Goal: Go to known website: Go to known website

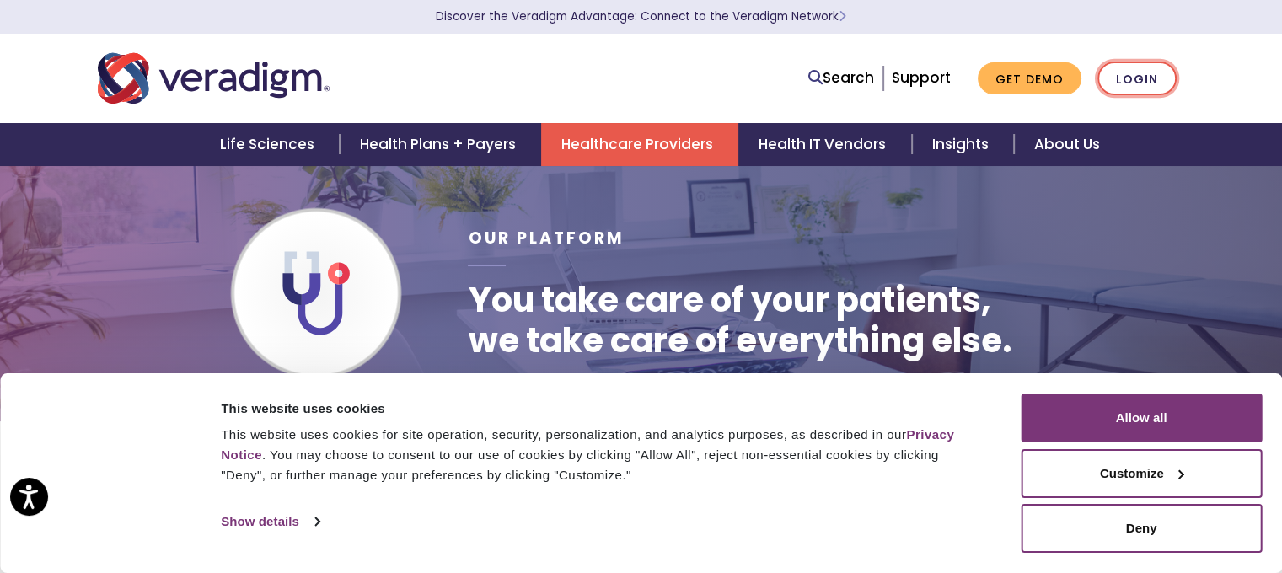
click at [1126, 84] on link "Login" at bounding box center [1137, 79] width 79 height 35
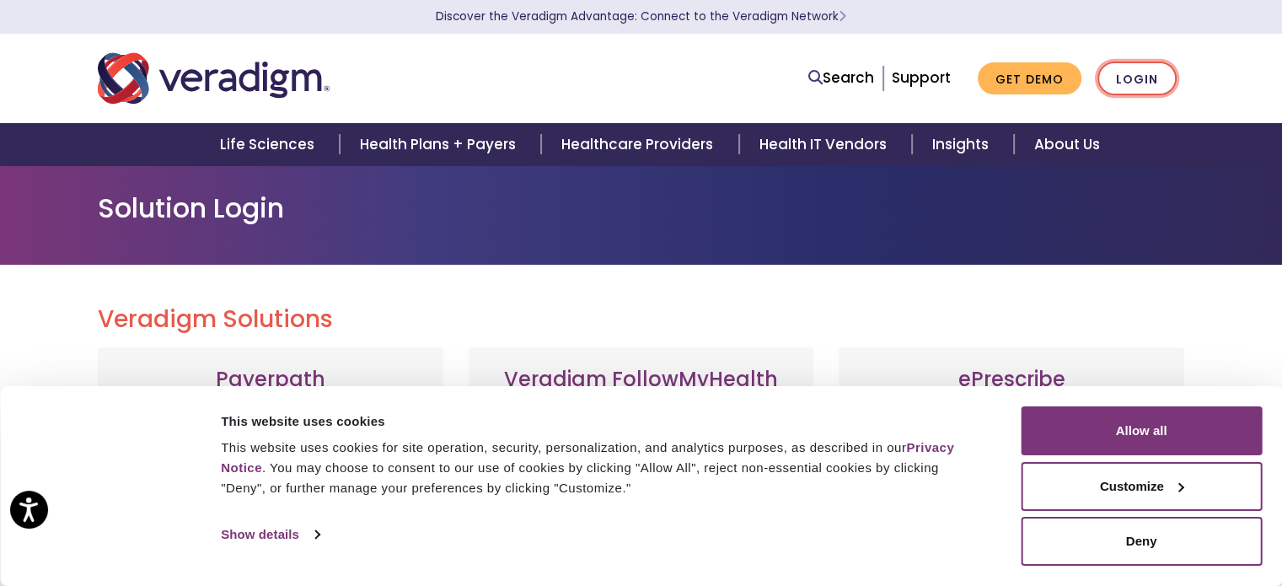
click at [1143, 75] on link "Login" at bounding box center [1137, 79] width 79 height 35
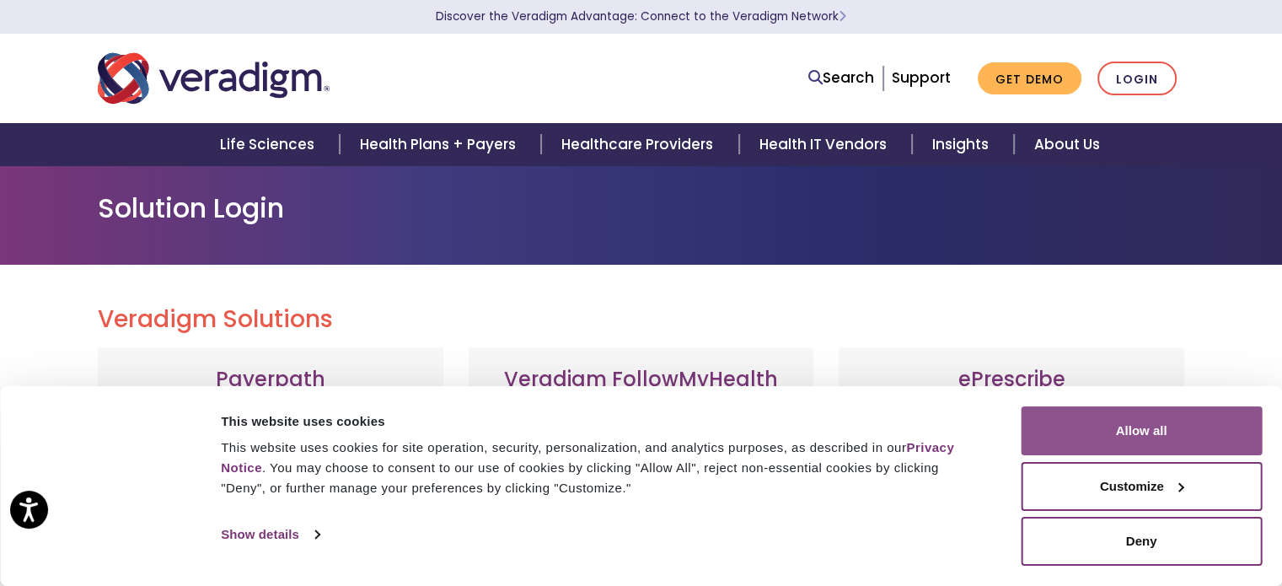
click at [1140, 431] on button "Allow all" at bounding box center [1141, 430] width 241 height 49
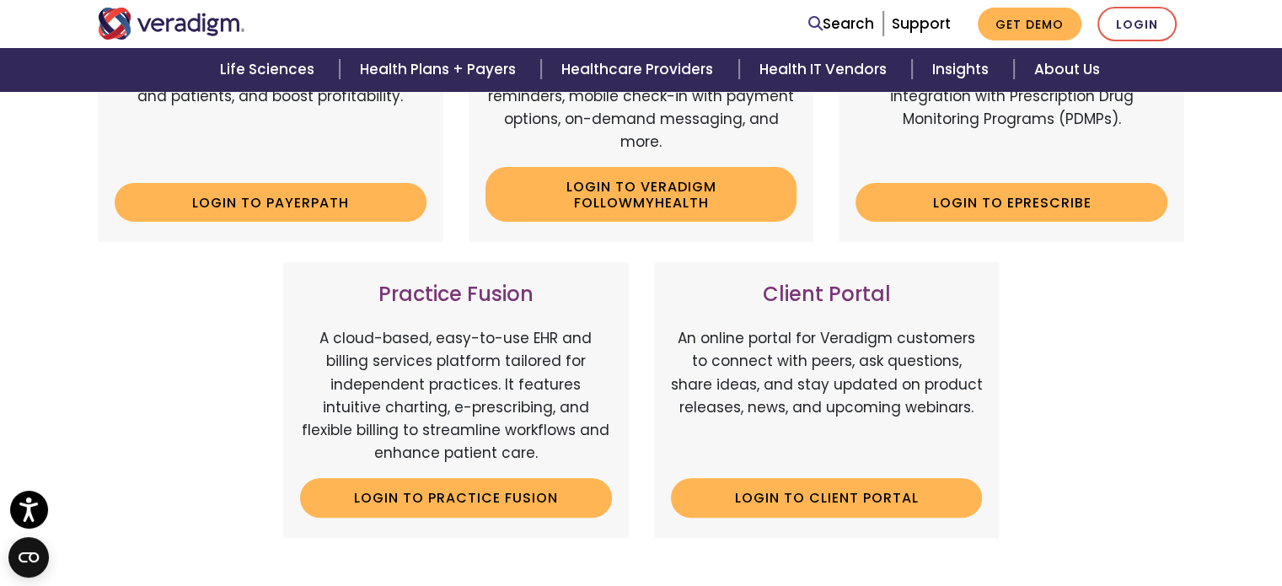
scroll to position [422, 0]
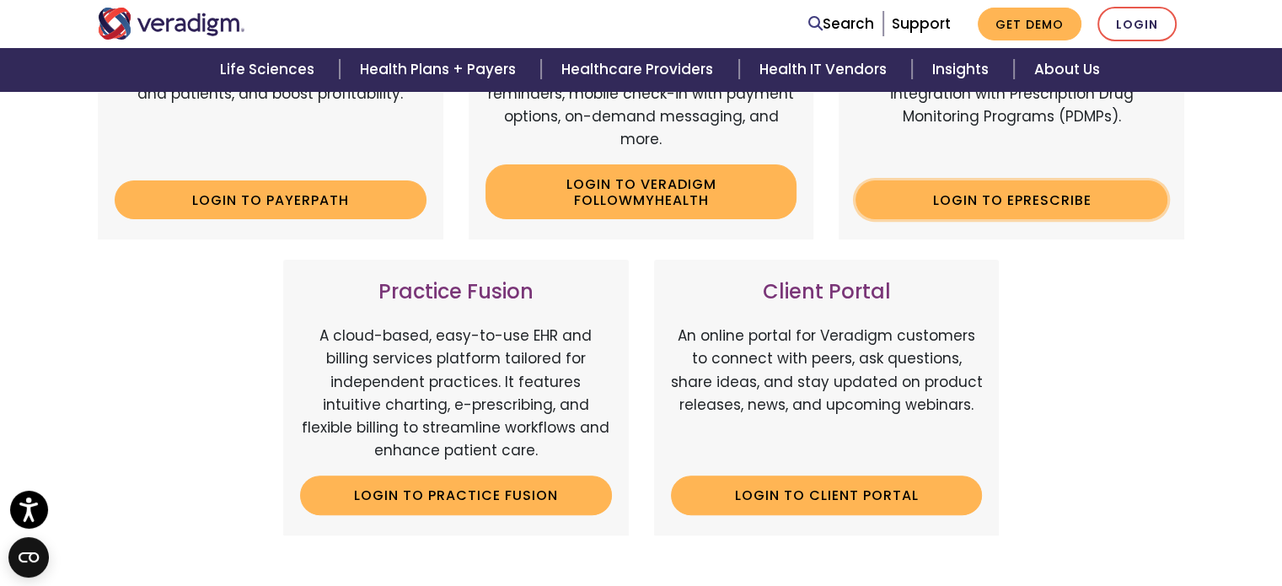
click at [1103, 201] on link "Login to ePrescribe" at bounding box center [1012, 199] width 312 height 39
